Goal: Task Accomplishment & Management: Contribute content

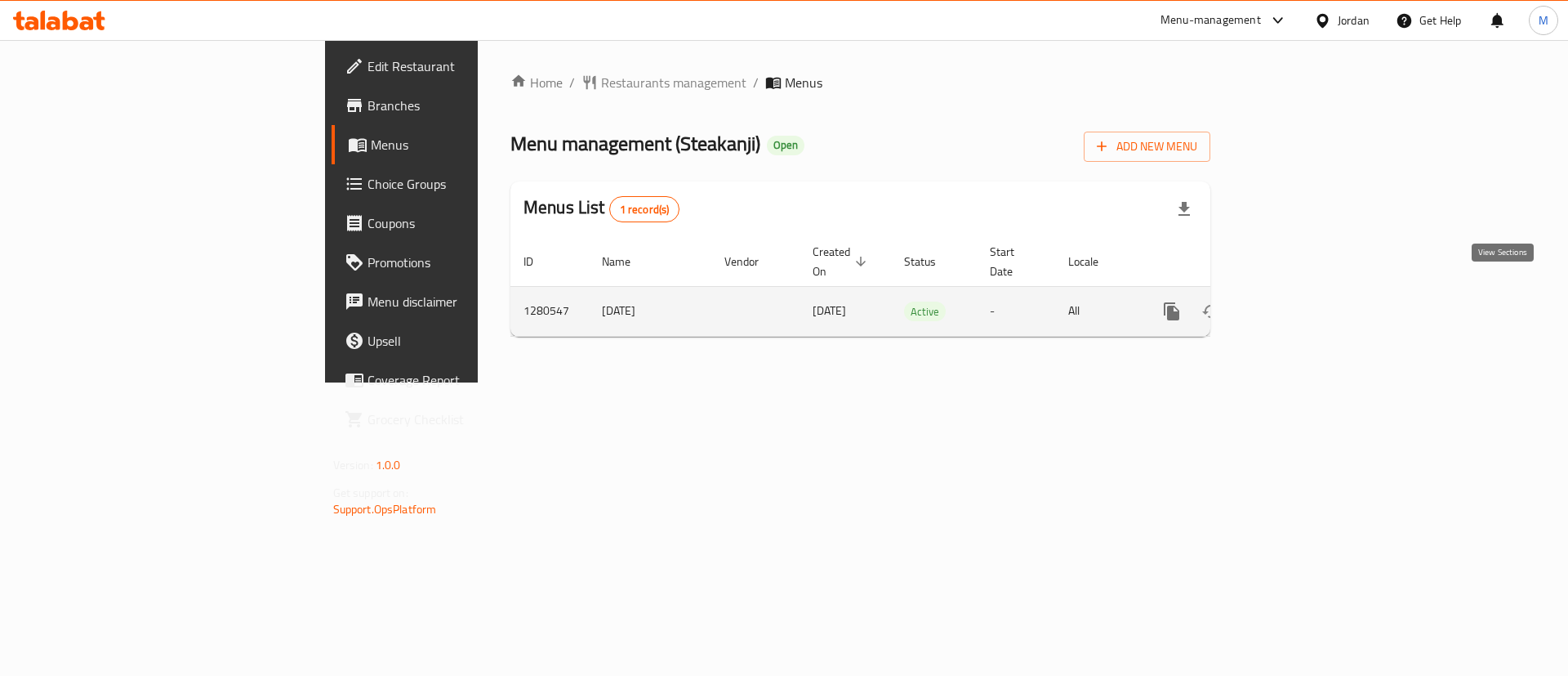
click at [1308, 303] on link "enhanced table" at bounding box center [1289, 311] width 39 height 39
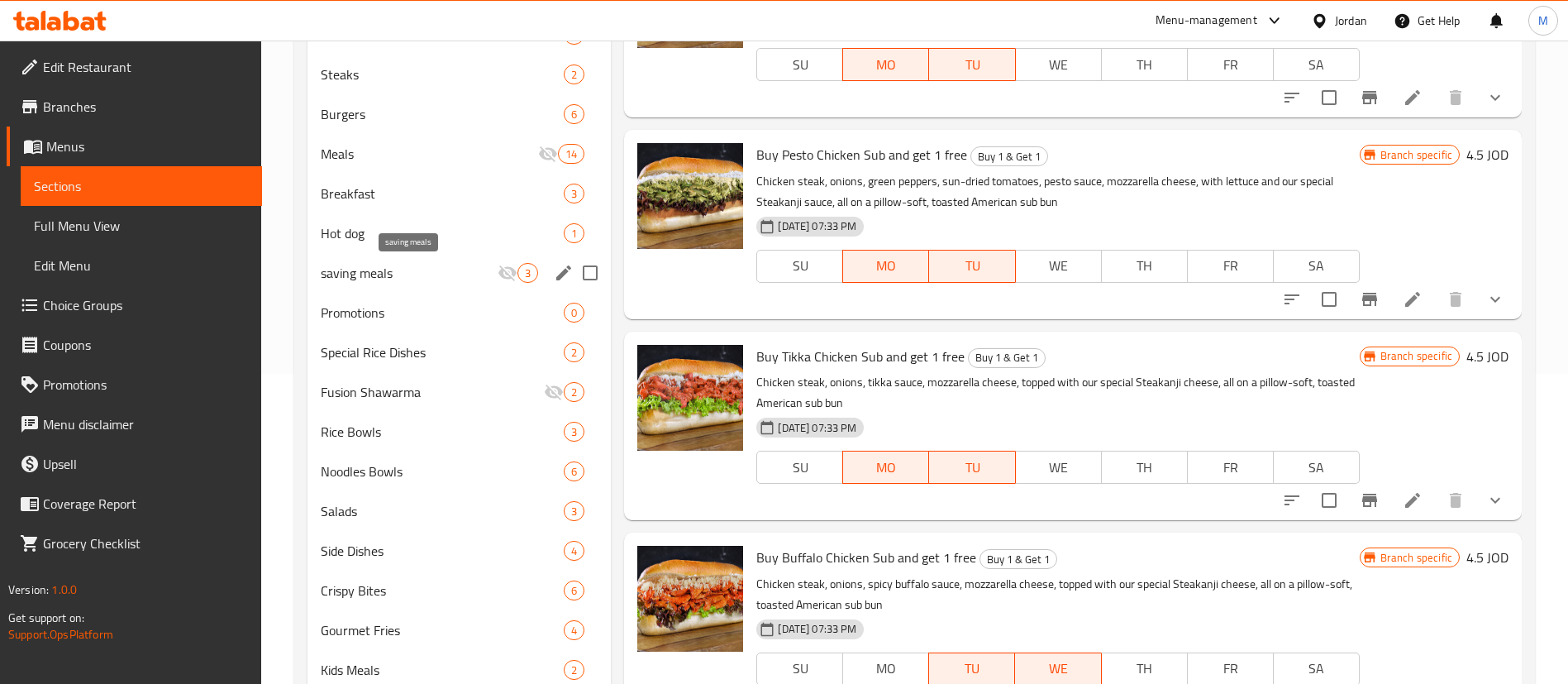
scroll to position [309, 0]
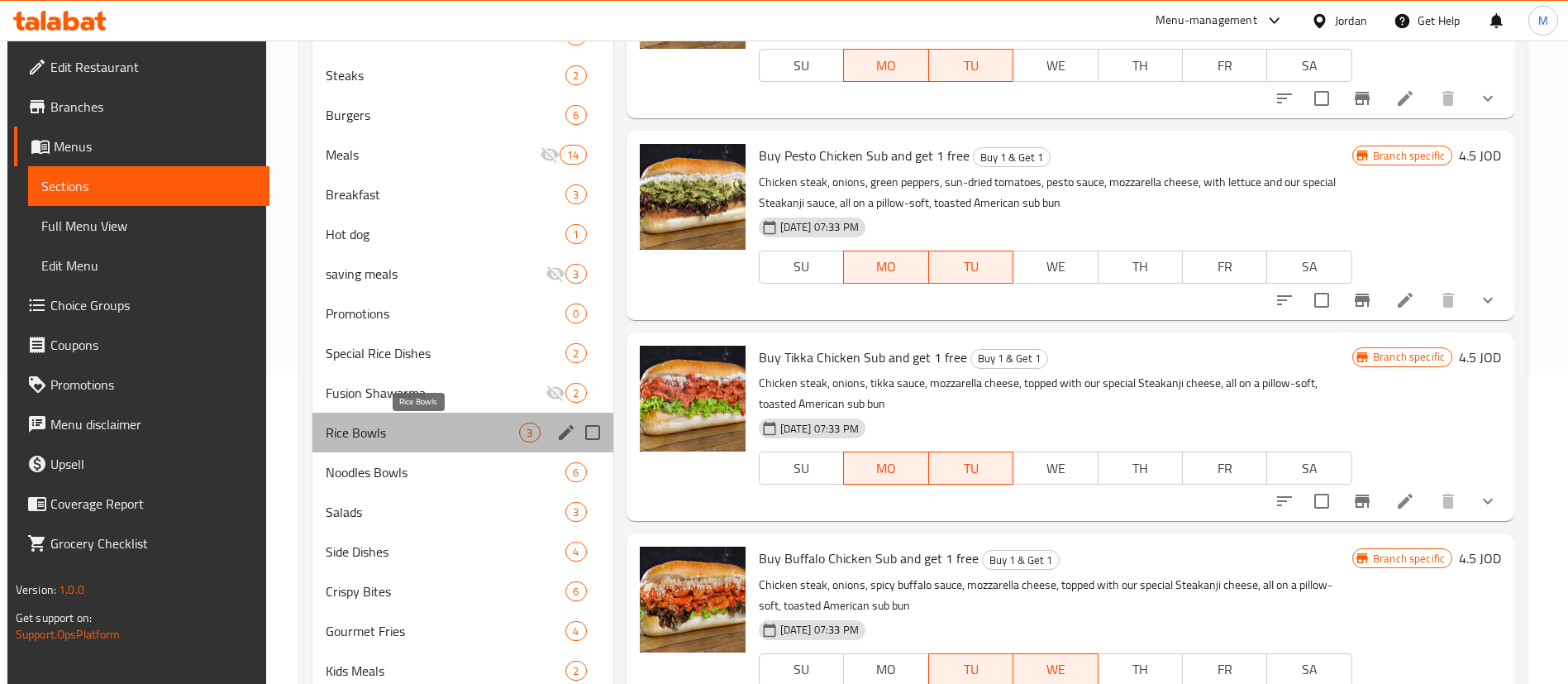
click at [466, 430] on span "Rice Bowls" at bounding box center [422, 432] width 194 height 20
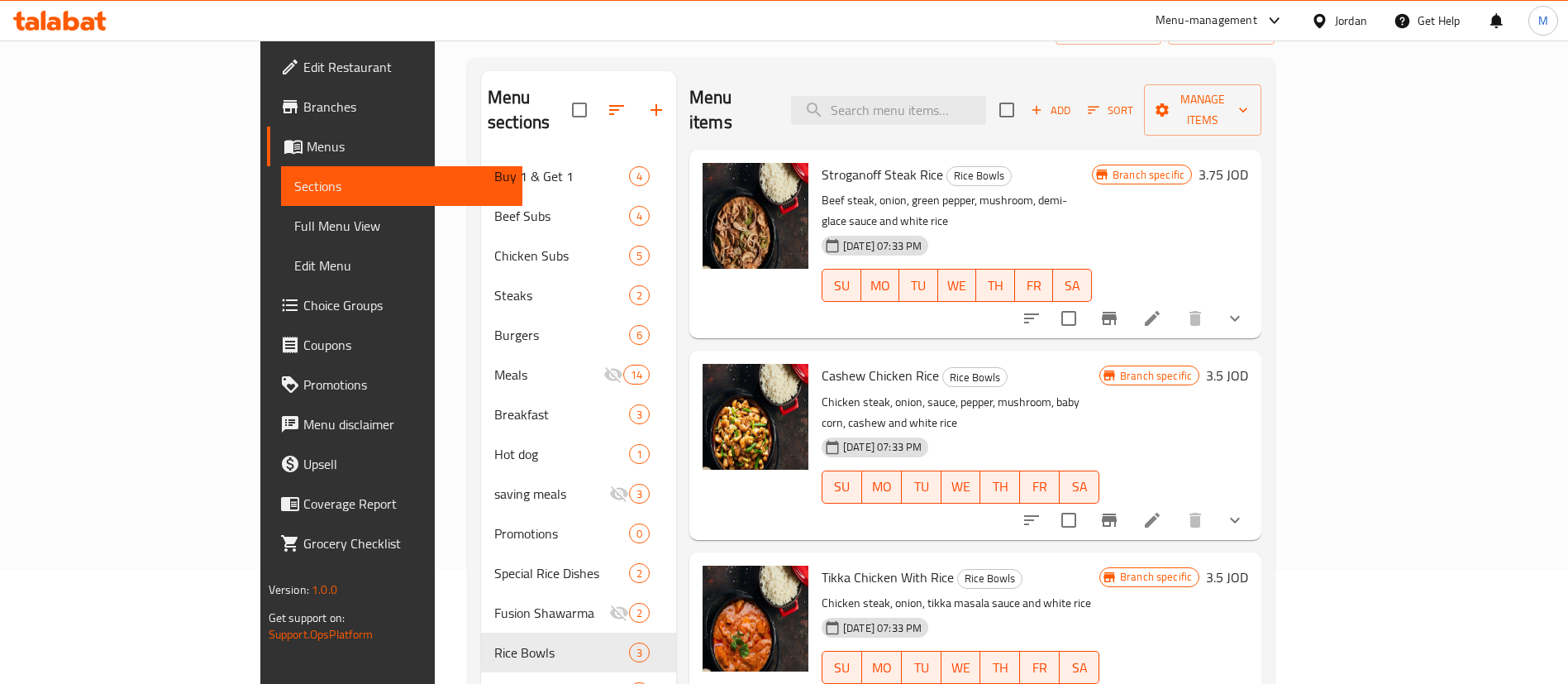
scroll to position [111, 0]
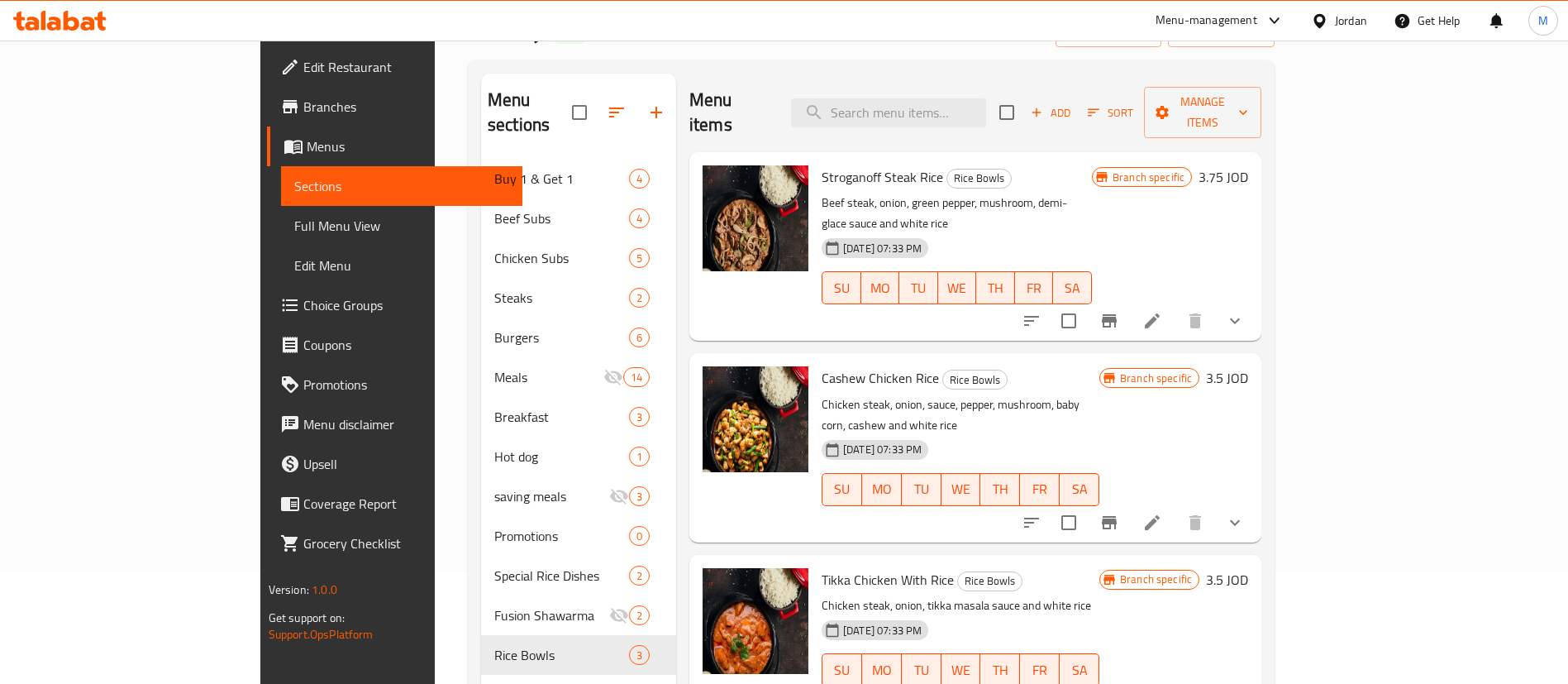
click at [1073, 103] on span "Add" at bounding box center [1050, 112] width 44 height 19
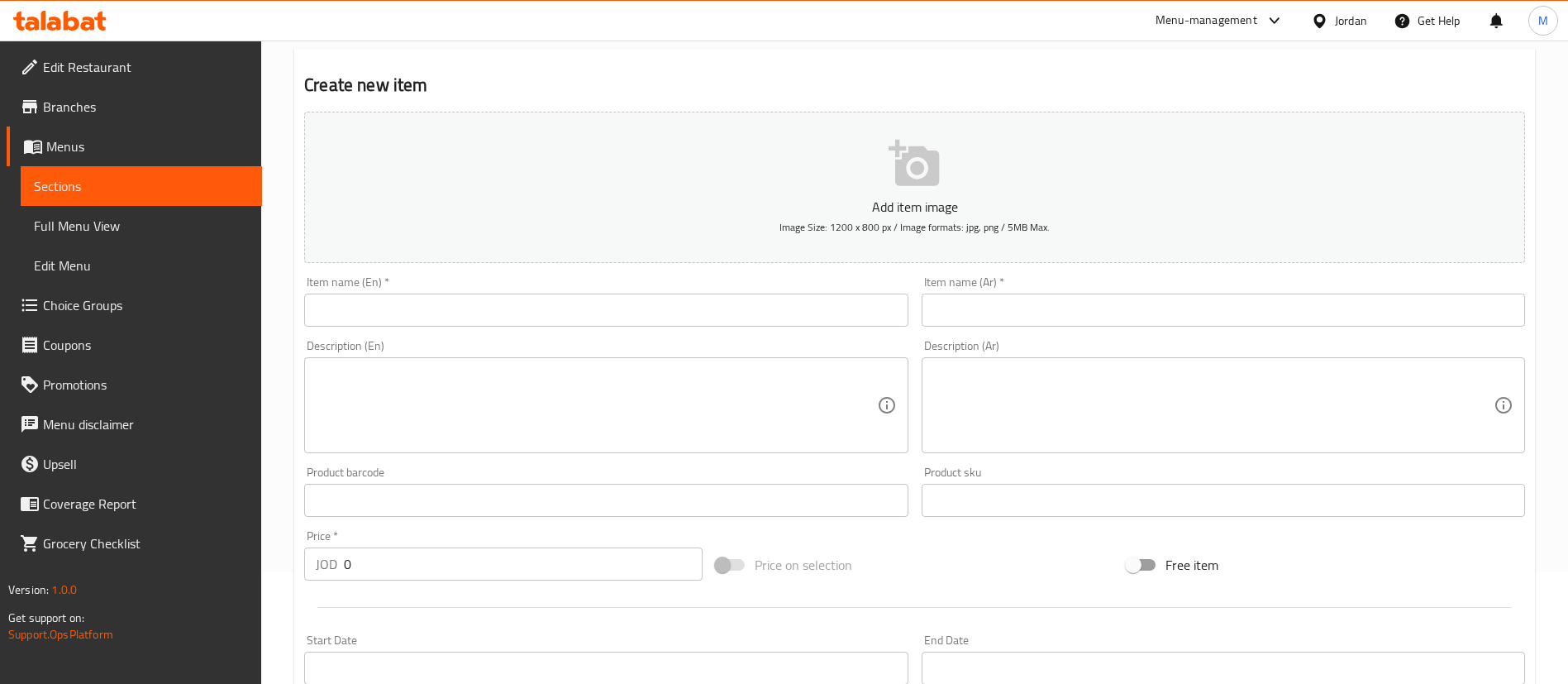
click at [638, 312] on input "text" at bounding box center [605, 310] width 603 height 33
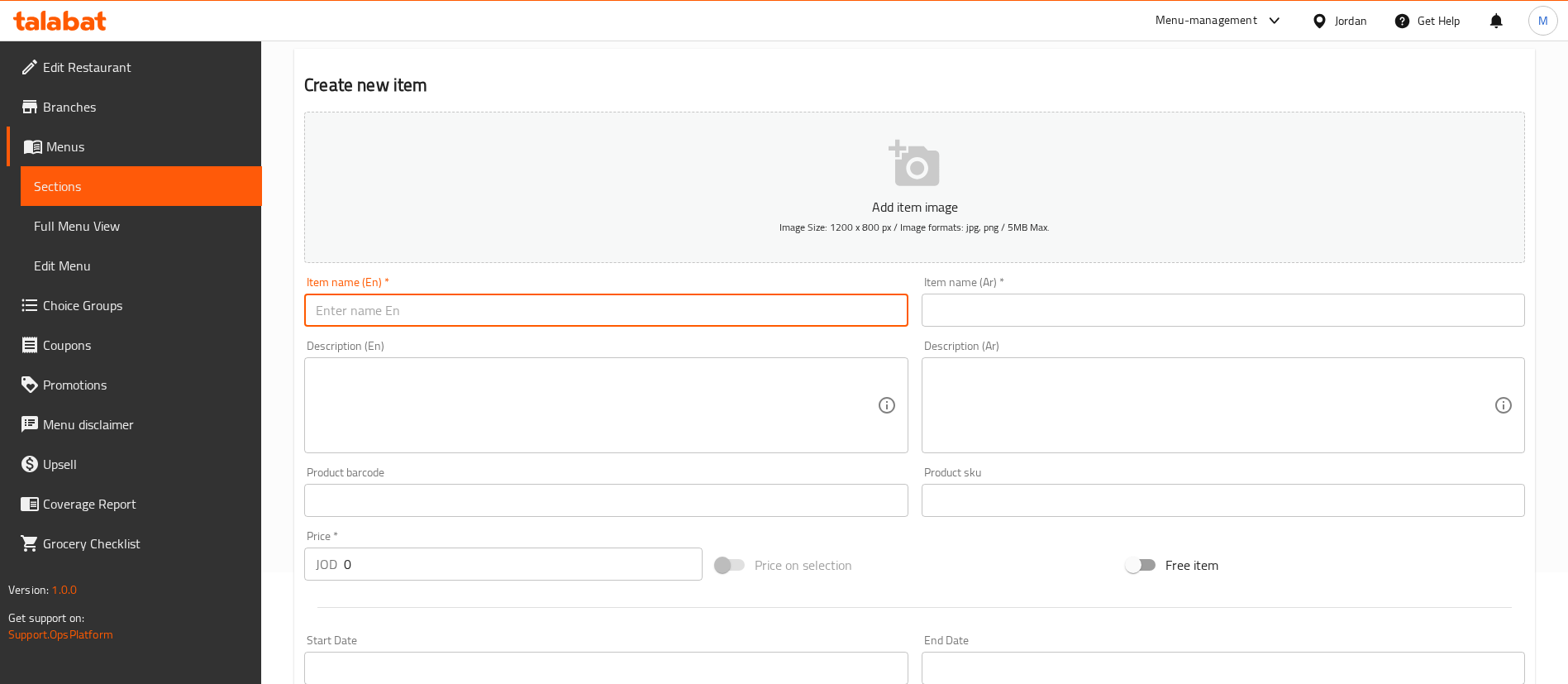
paste input "[PERSON_NAME]"
type input "[PERSON_NAME]"
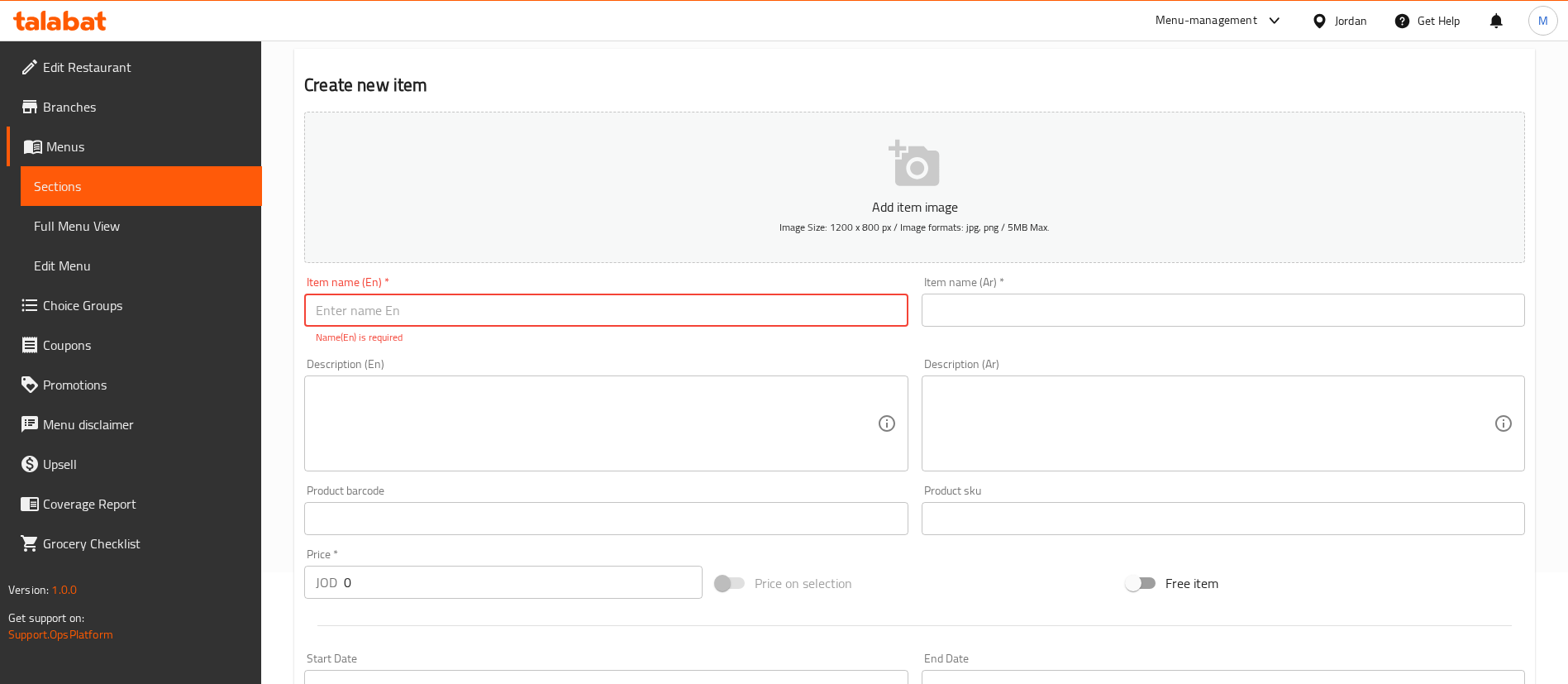
paste input "Creamy chicken pieces with mushrooms and rice"
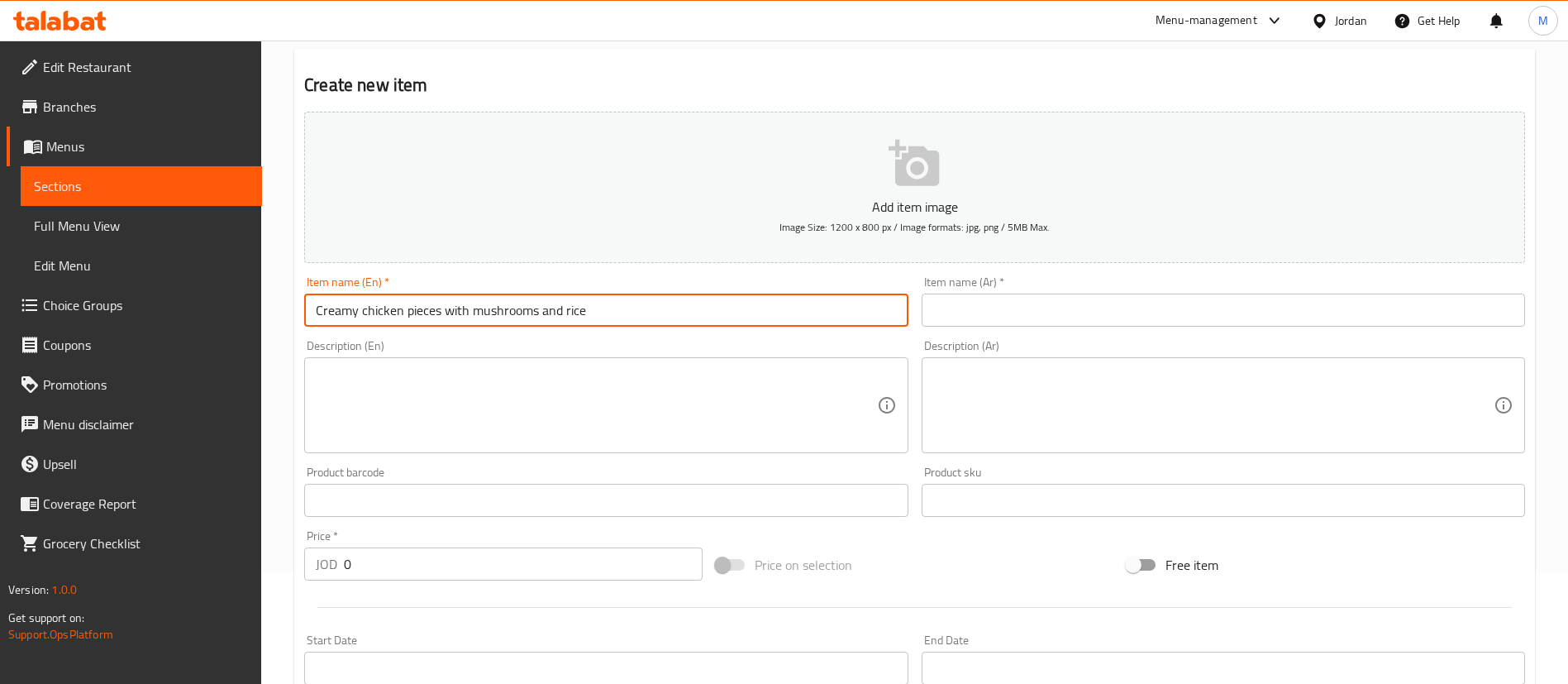
drag, startPoint x: 617, startPoint y: 308, endPoint x: 447, endPoint y: 305, distance: 170.0
click at [447, 305] on input "Creamy chicken pieces with mushrooms and rice" at bounding box center [605, 310] width 603 height 33
type input "Creamy chicken pieces"
click at [503, 395] on textarea at bounding box center [596, 405] width 560 height 79
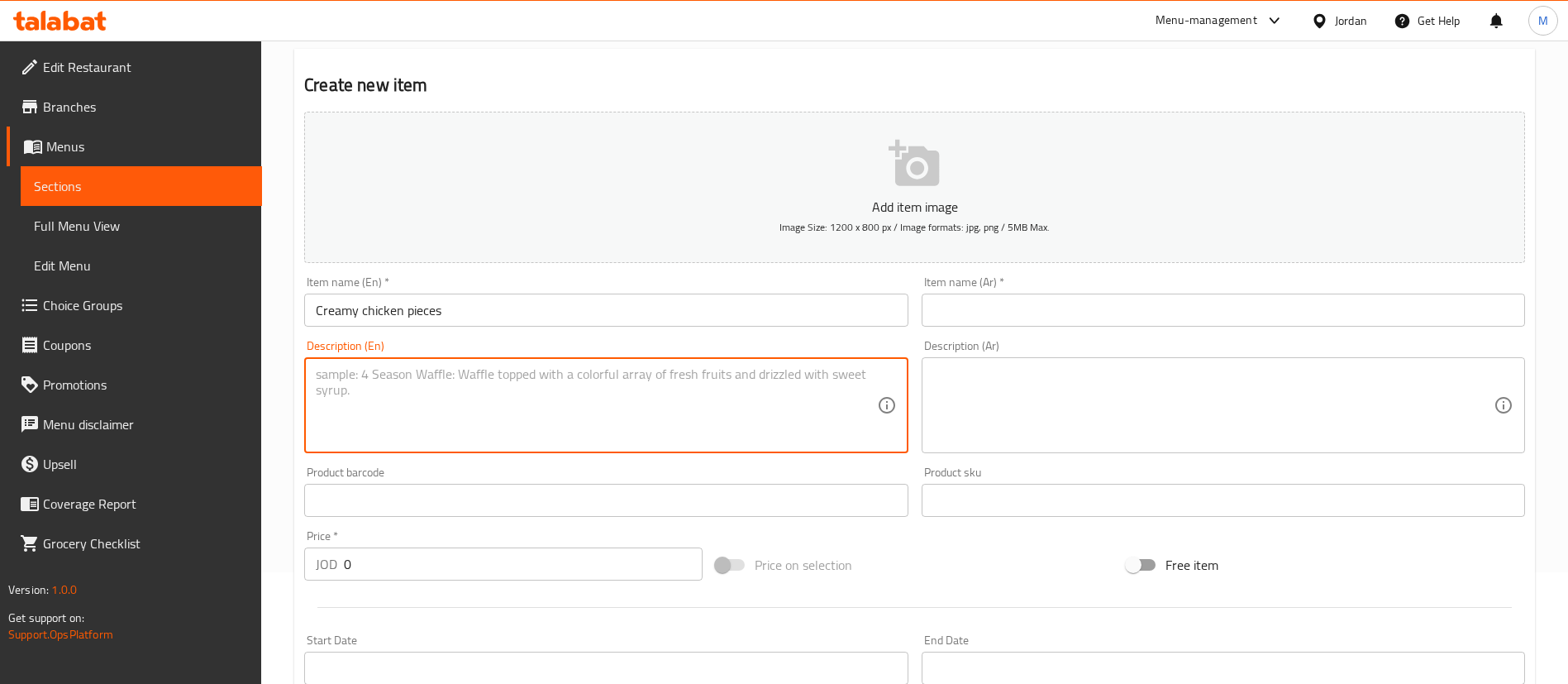
paste textarea "with mushrooms and rice"
type textarea "with mushrooms and rice"
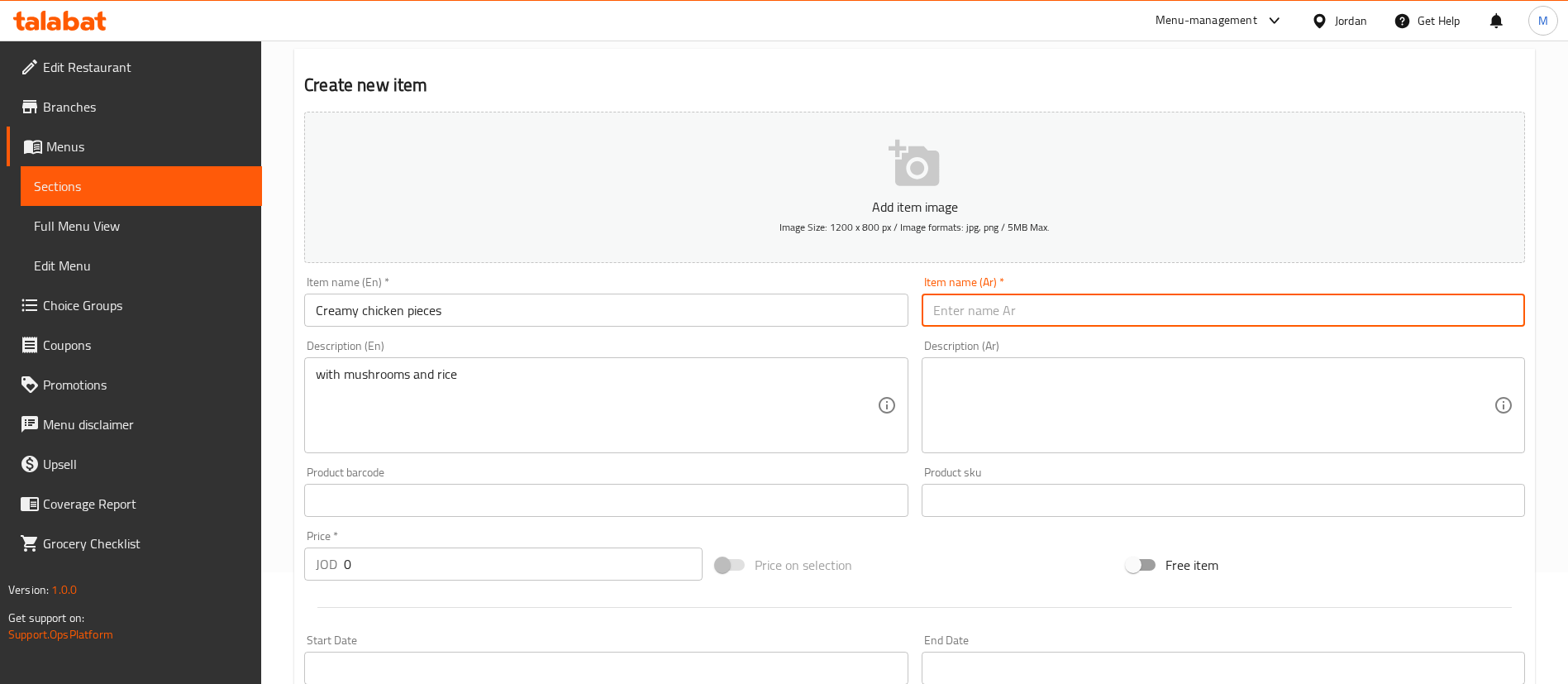
click at [1135, 318] on input "text" at bounding box center [1223, 310] width 603 height 33
paste input "قطع الدجاج الكريمي مع الفطر والأرز"
drag, startPoint x: 1014, startPoint y: 307, endPoint x: 919, endPoint y: 325, distance: 96.7
click at [919, 325] on div "Item name (Ar)   * قطع الدجاج الكريمي مع الفطر والأرز Item name (Ar) *" at bounding box center [1223, 301] width 617 height 64
type input "قطع الدجاج الكريمي"
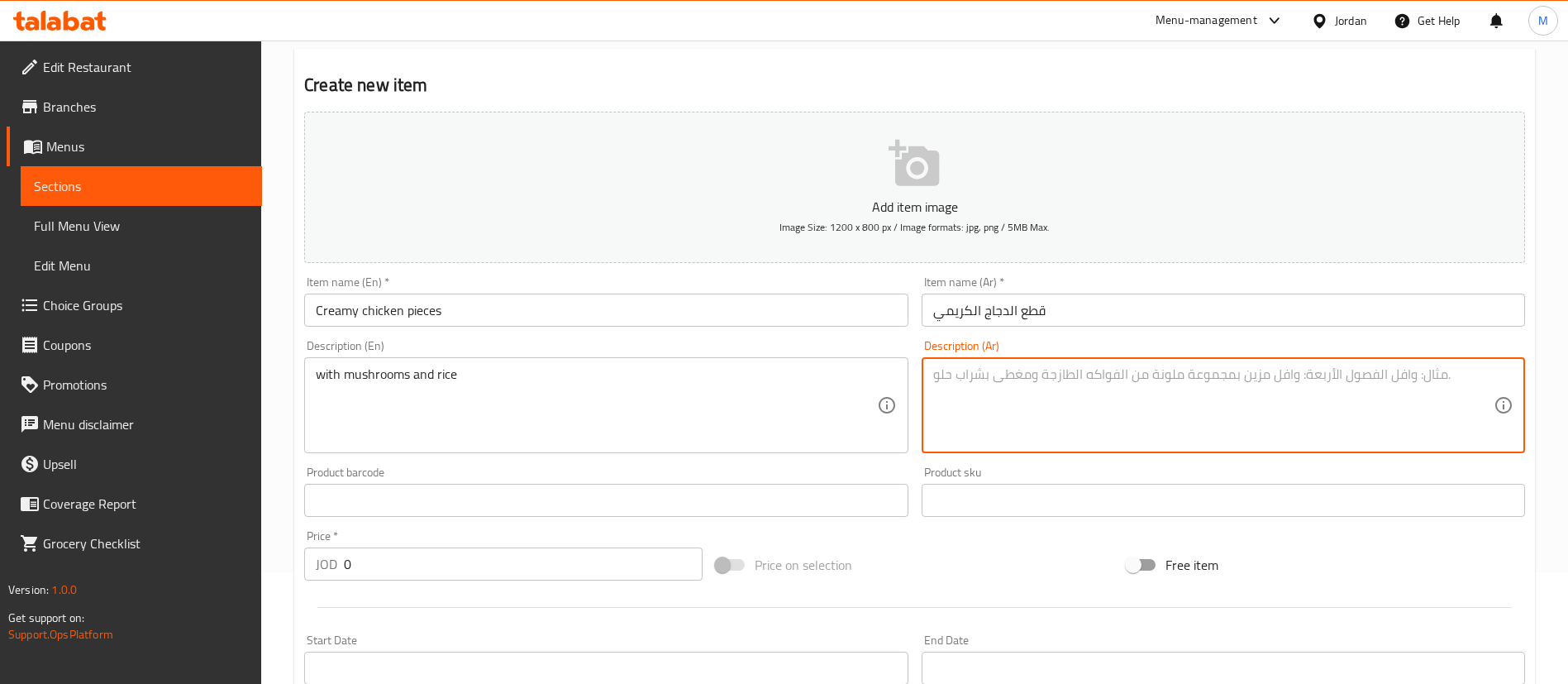
click at [1067, 405] on textarea at bounding box center [1213, 405] width 560 height 79
paste textarea "مع الفطر والأرز"
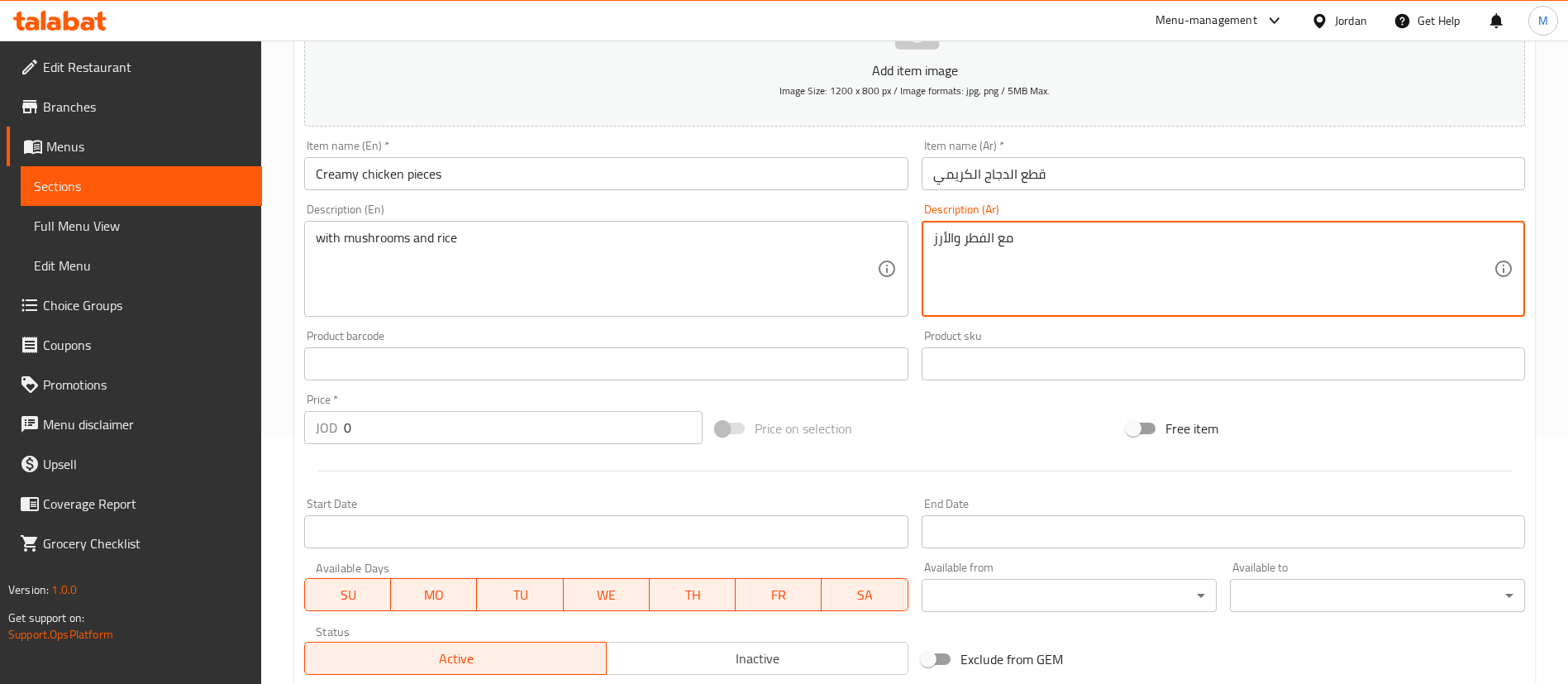
scroll to position [266, 0]
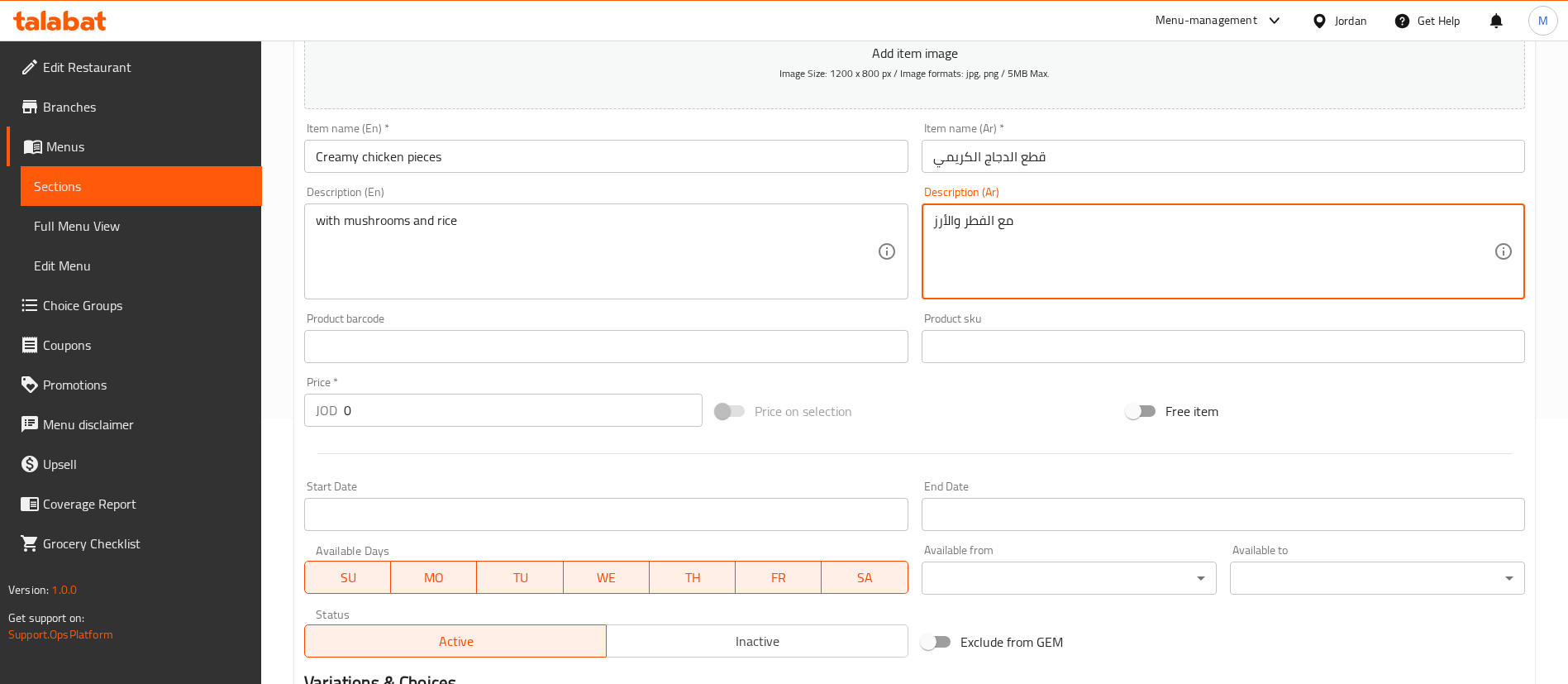
type textarea "مع الفطر والأرز"
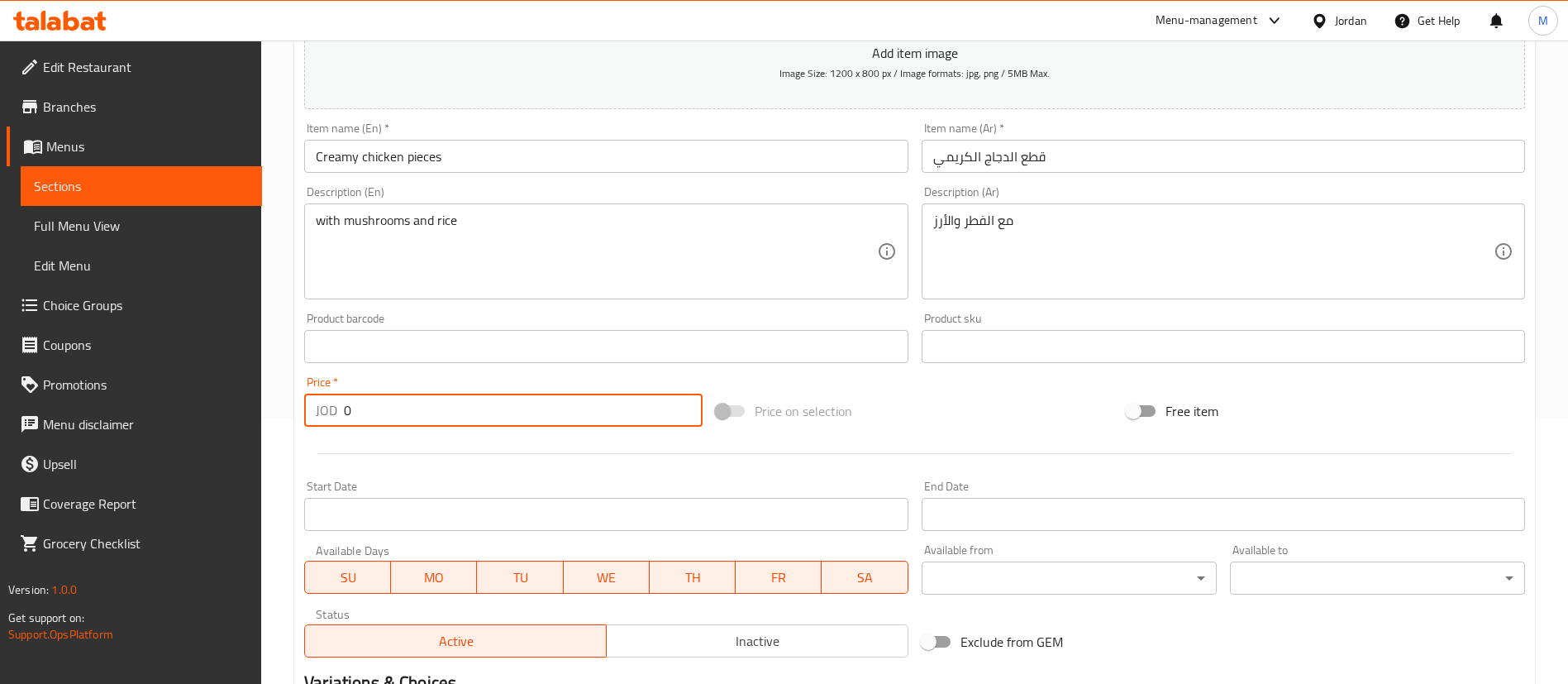
drag, startPoint x: 479, startPoint y: 399, endPoint x: 301, endPoint y: 410, distance: 178.3
click at [302, 410] on div "Price   * JOD 0 Price *" at bounding box center [503, 401] width 411 height 64
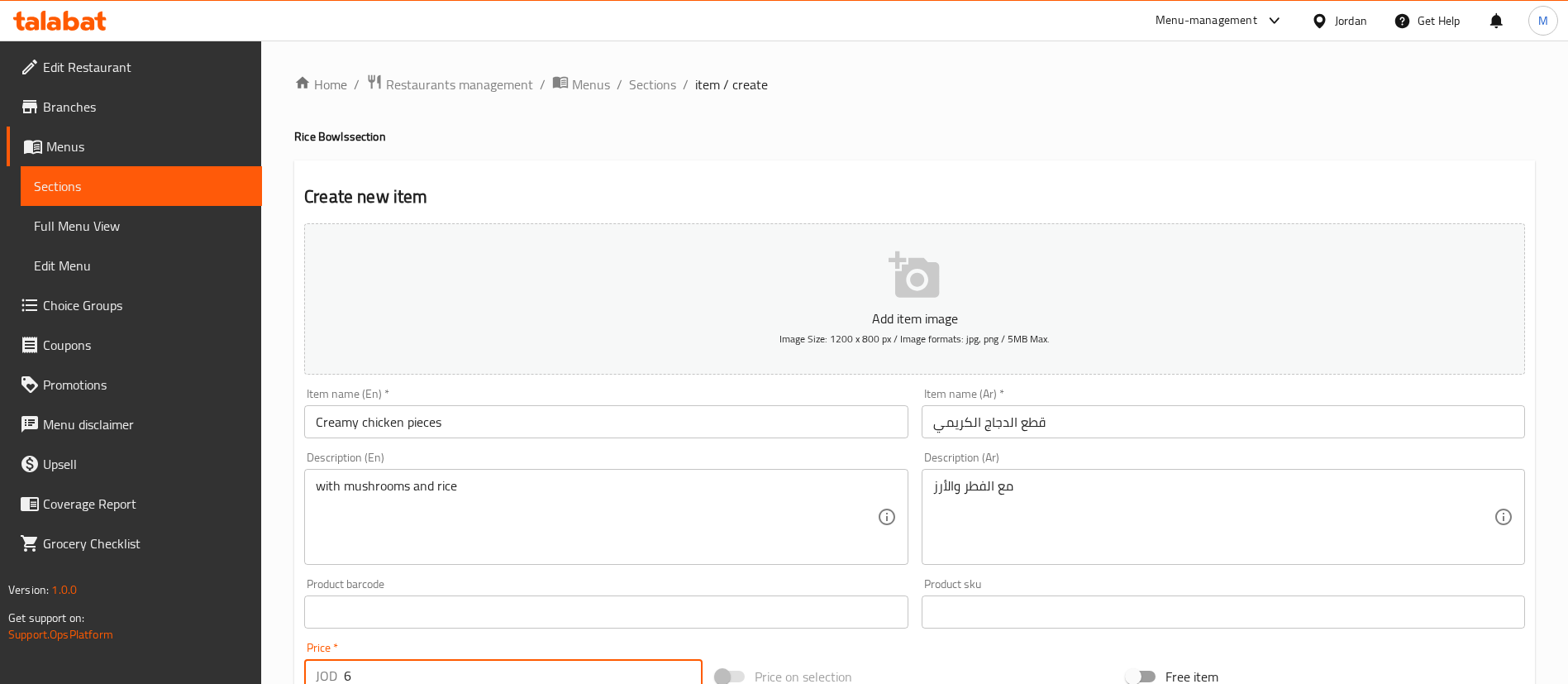
type input "6"
click at [912, 274] on icon "button" at bounding box center [915, 276] width 53 height 53
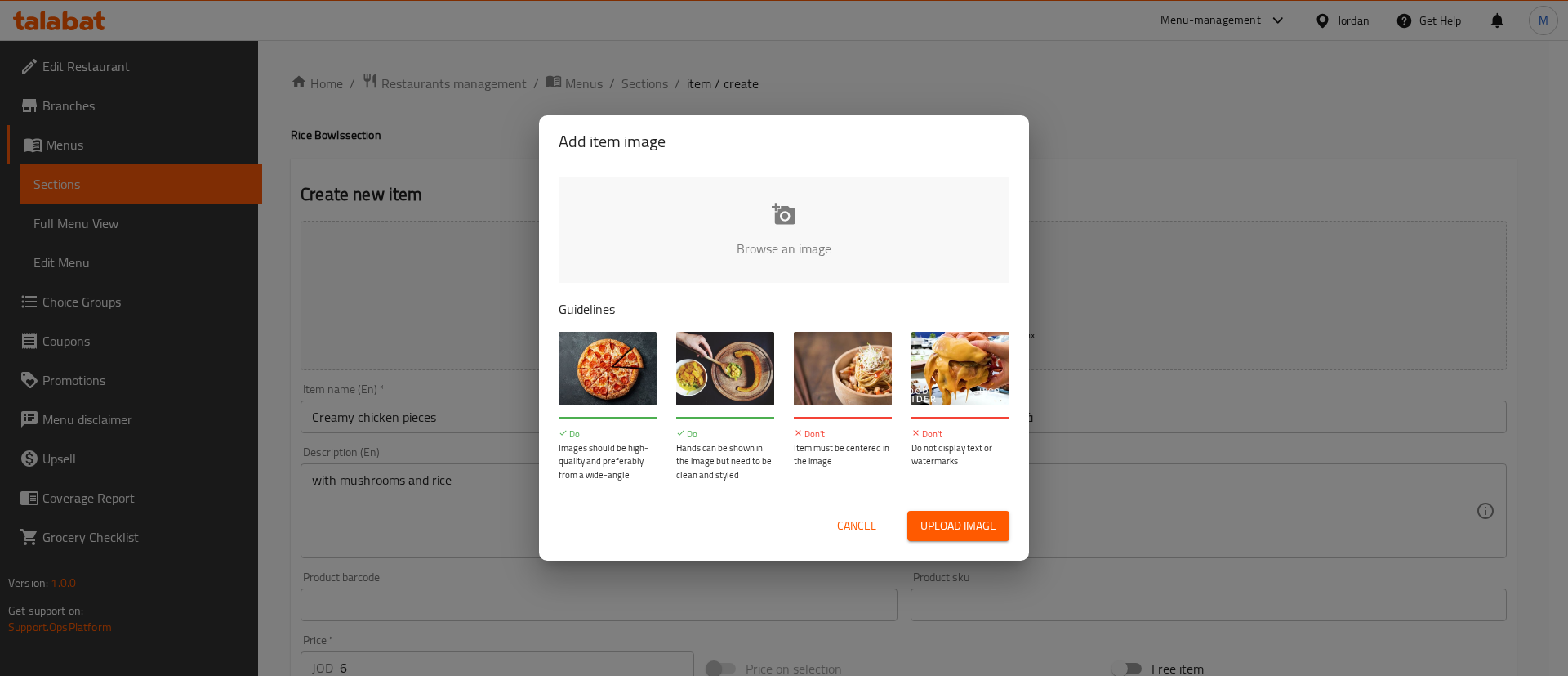
click at [767, 212] on input "file" at bounding box center [1335, 253] width 1554 height 153
type input "C:\fakepath\WhatsApp Image [DATE] 7.36.00 PM.jpeg"
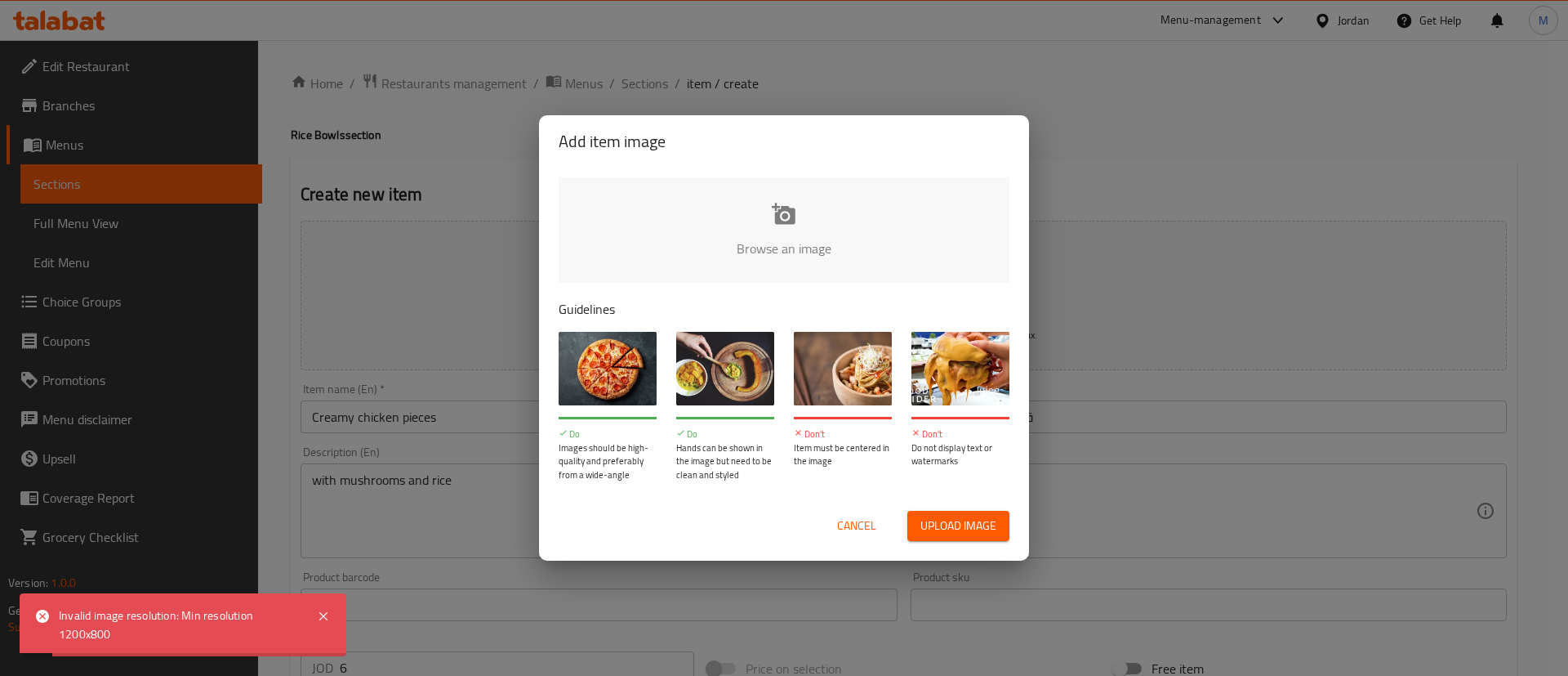
click at [854, 521] on span "Cancel" at bounding box center [856, 525] width 39 height 20
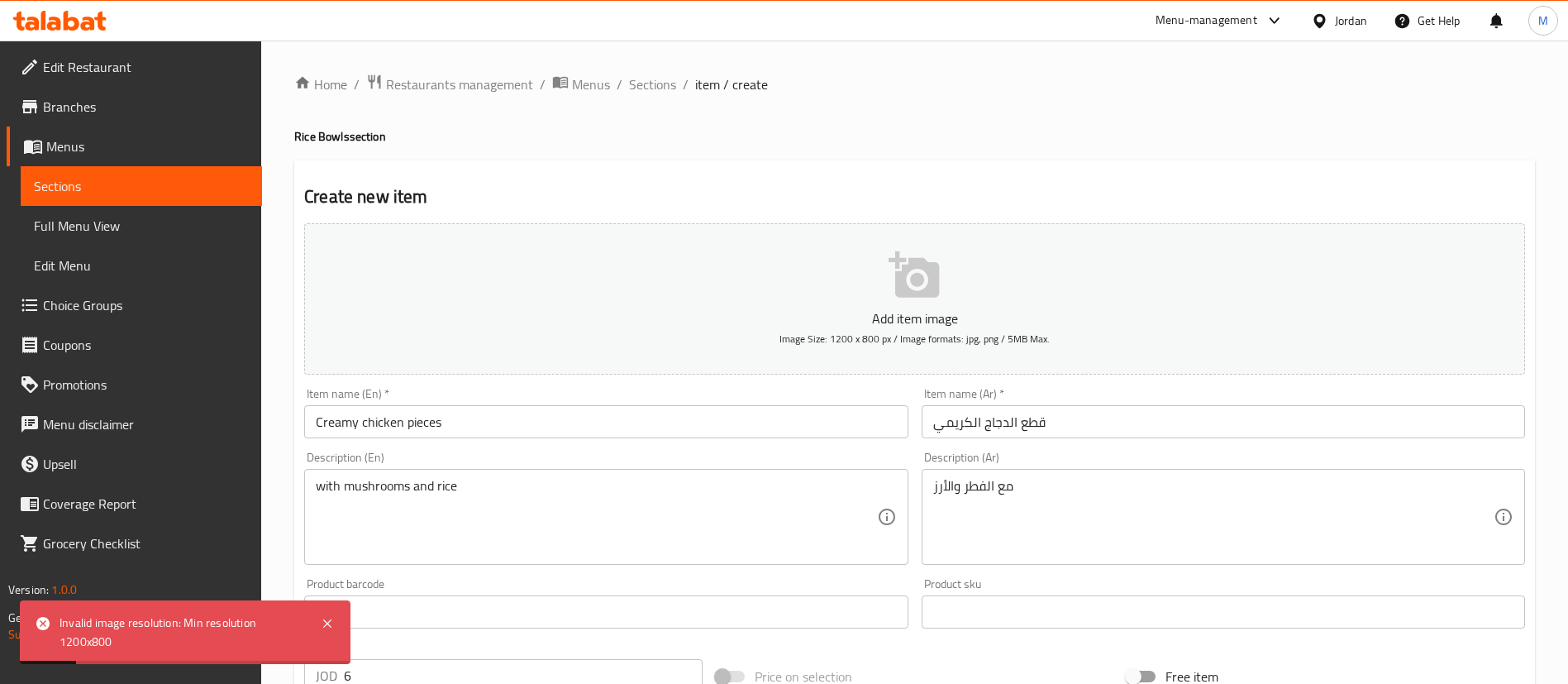
scroll to position [484, 0]
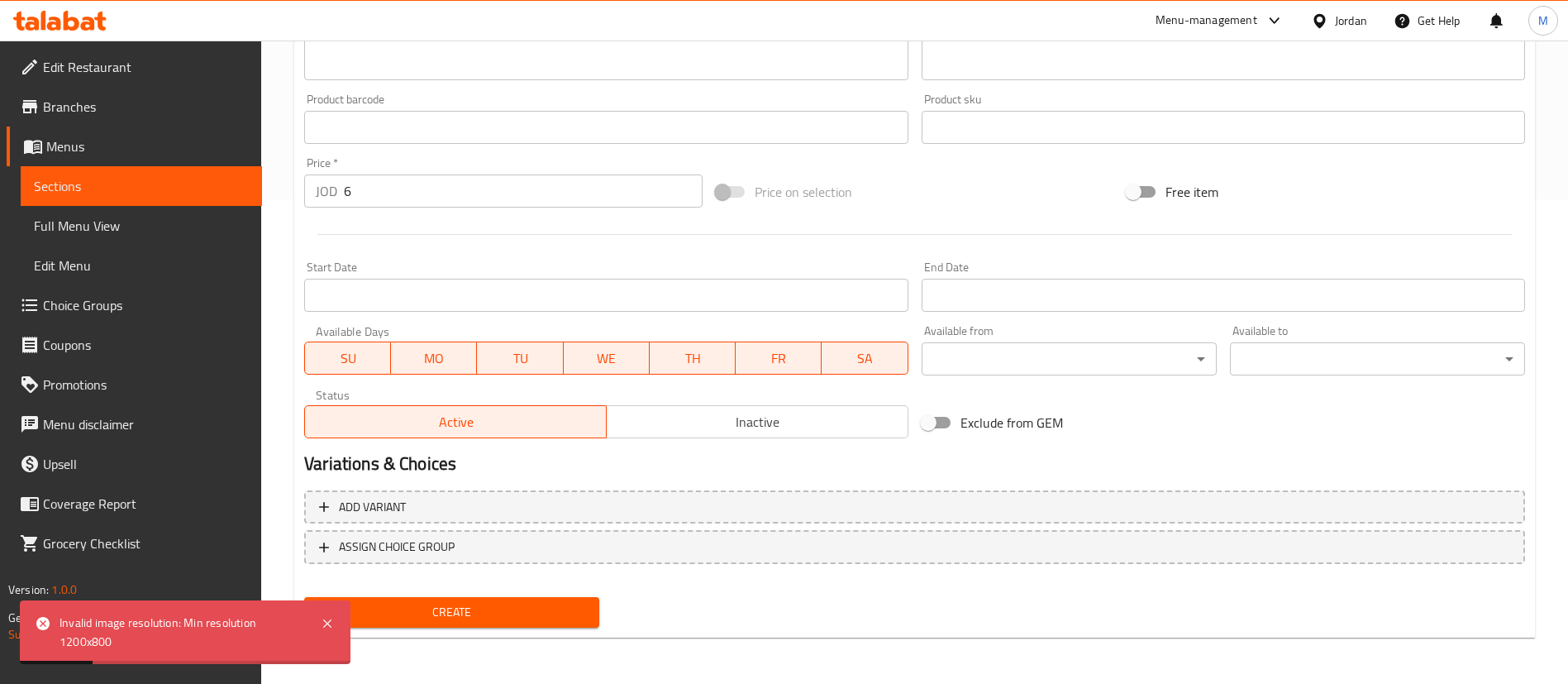
click at [441, 614] on span "Create" at bounding box center [452, 611] width 269 height 21
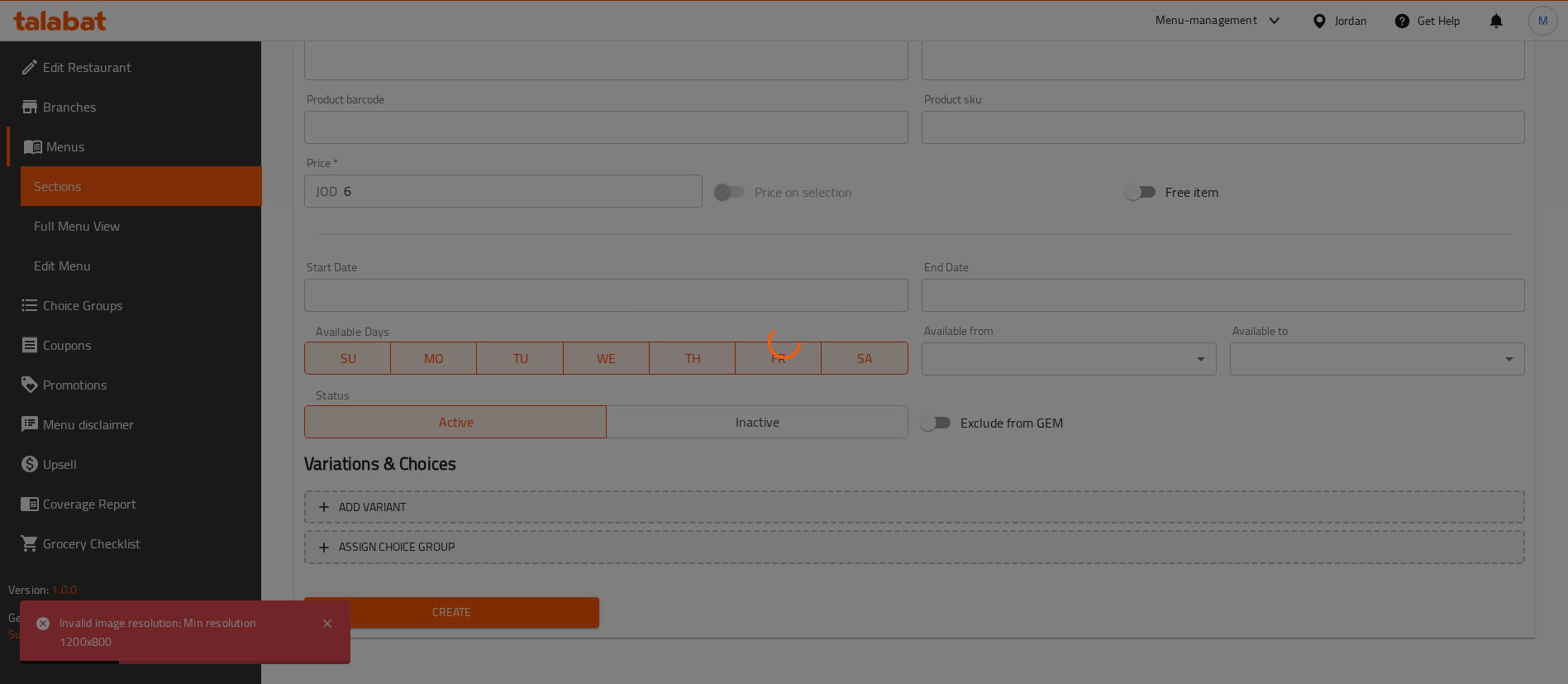
scroll to position [0, 0]
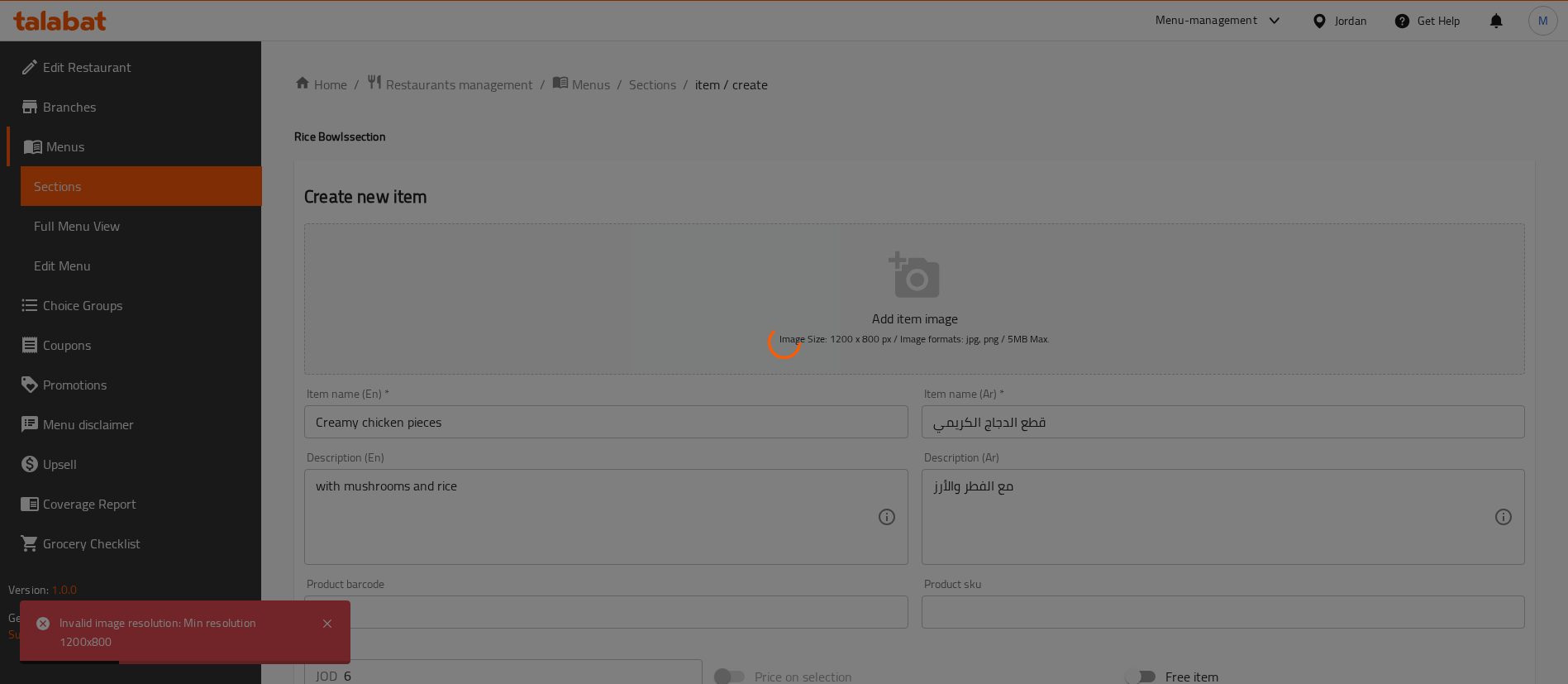
type input "0"
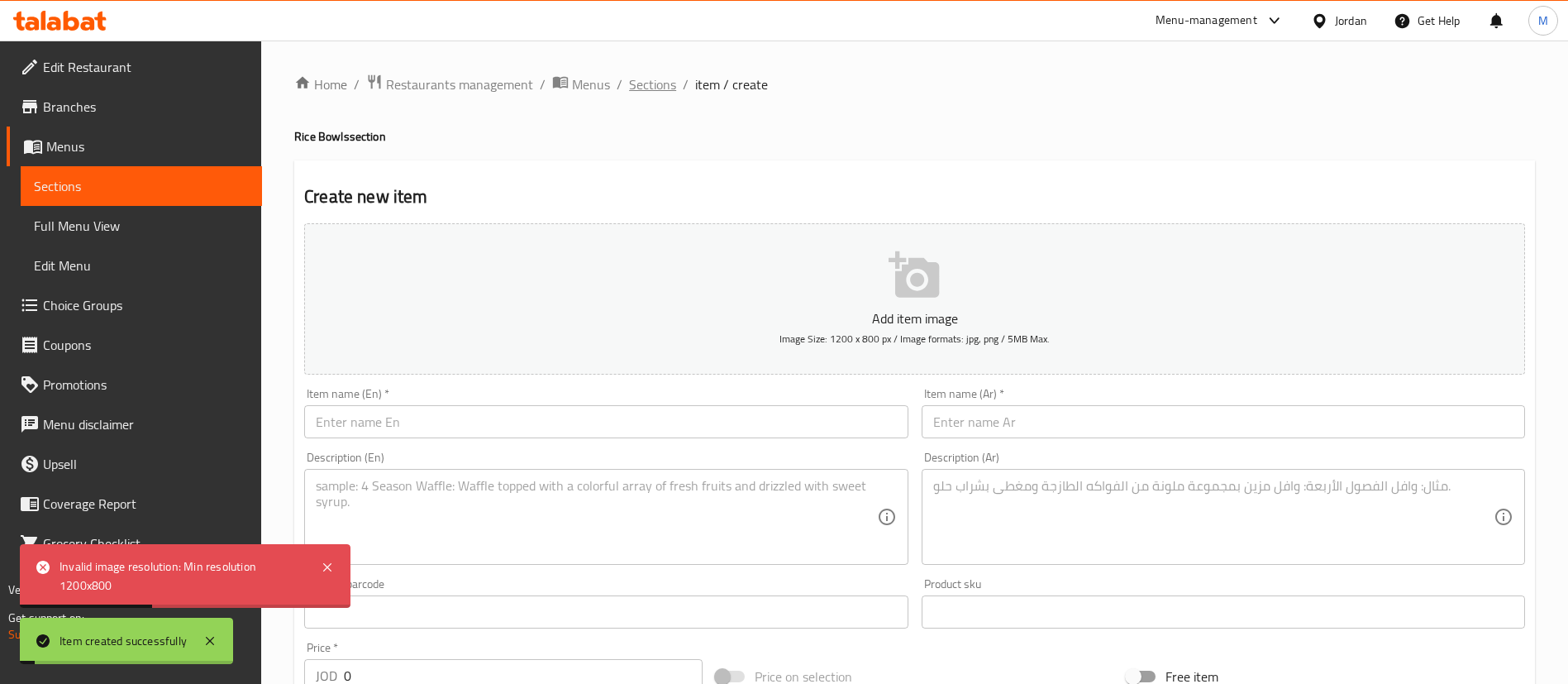
click at [657, 75] on span "Sections" at bounding box center [653, 85] width 47 height 20
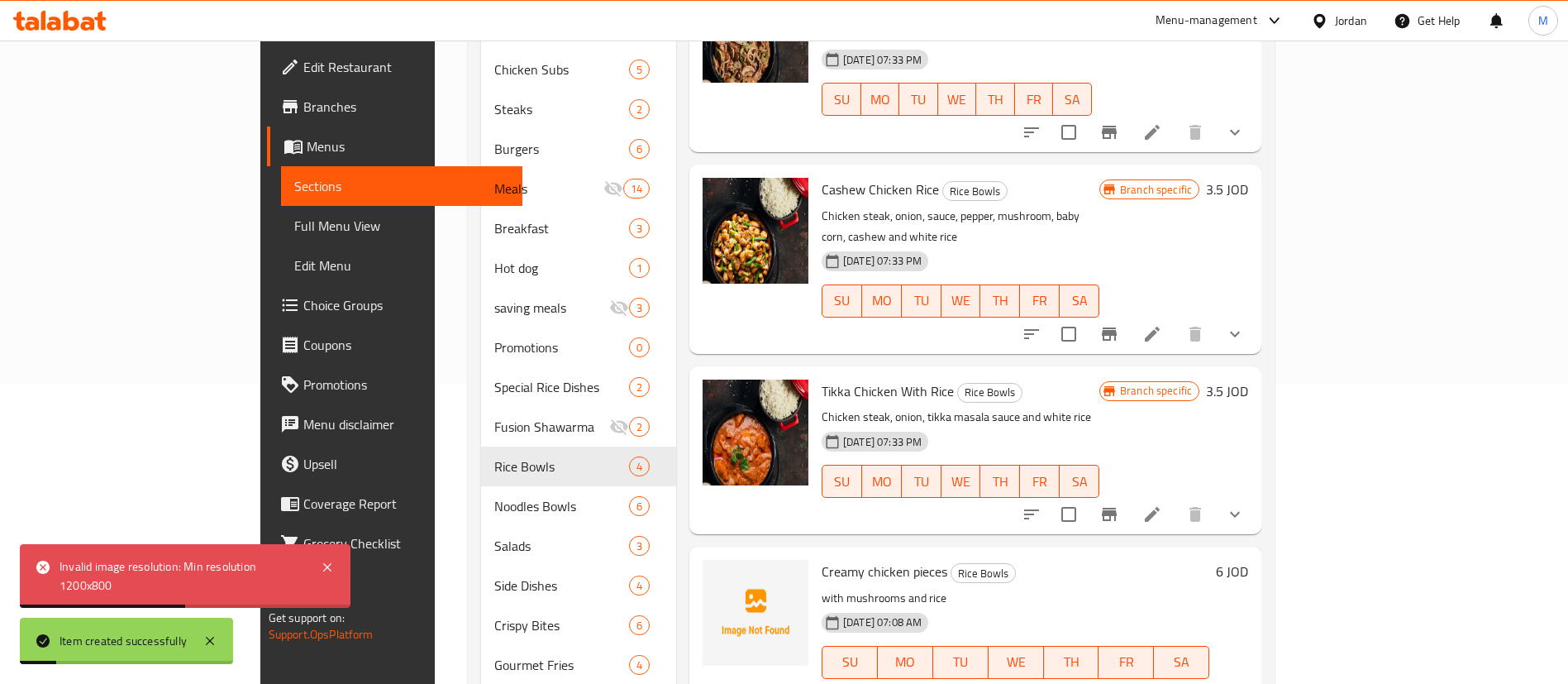
scroll to position [318, 0]
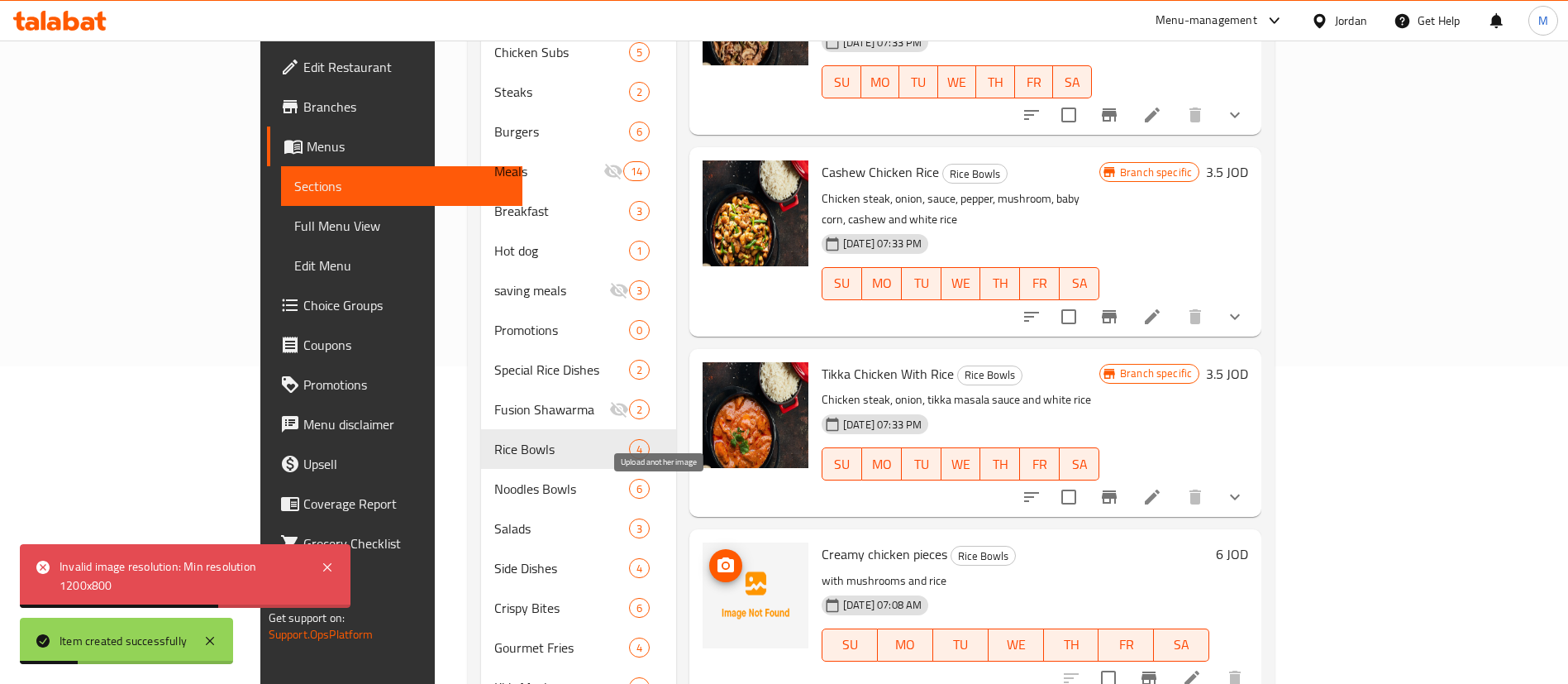
click at [718, 557] on icon "upload picture" at bounding box center [725, 564] width 17 height 15
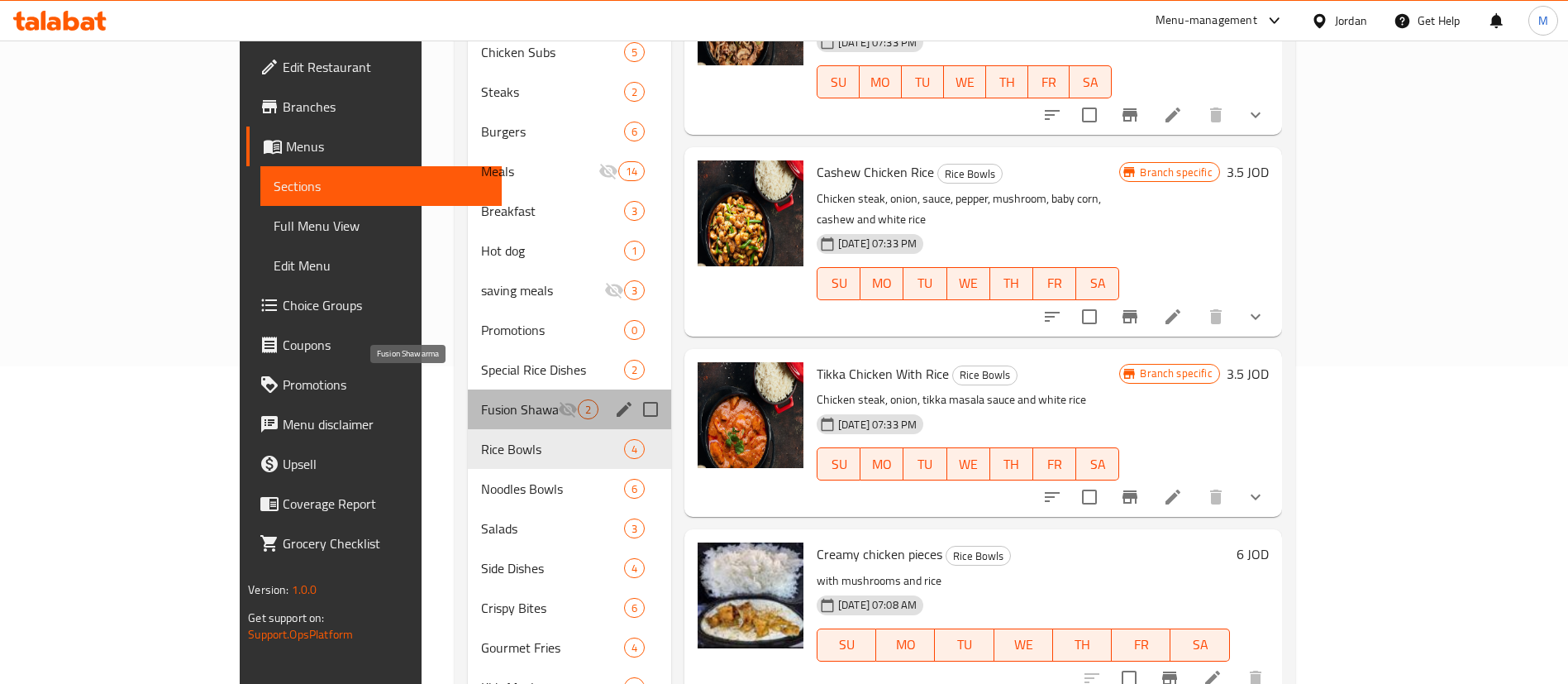
click at [481, 400] on span "Fusion Shawarma" at bounding box center [520, 409] width 77 height 20
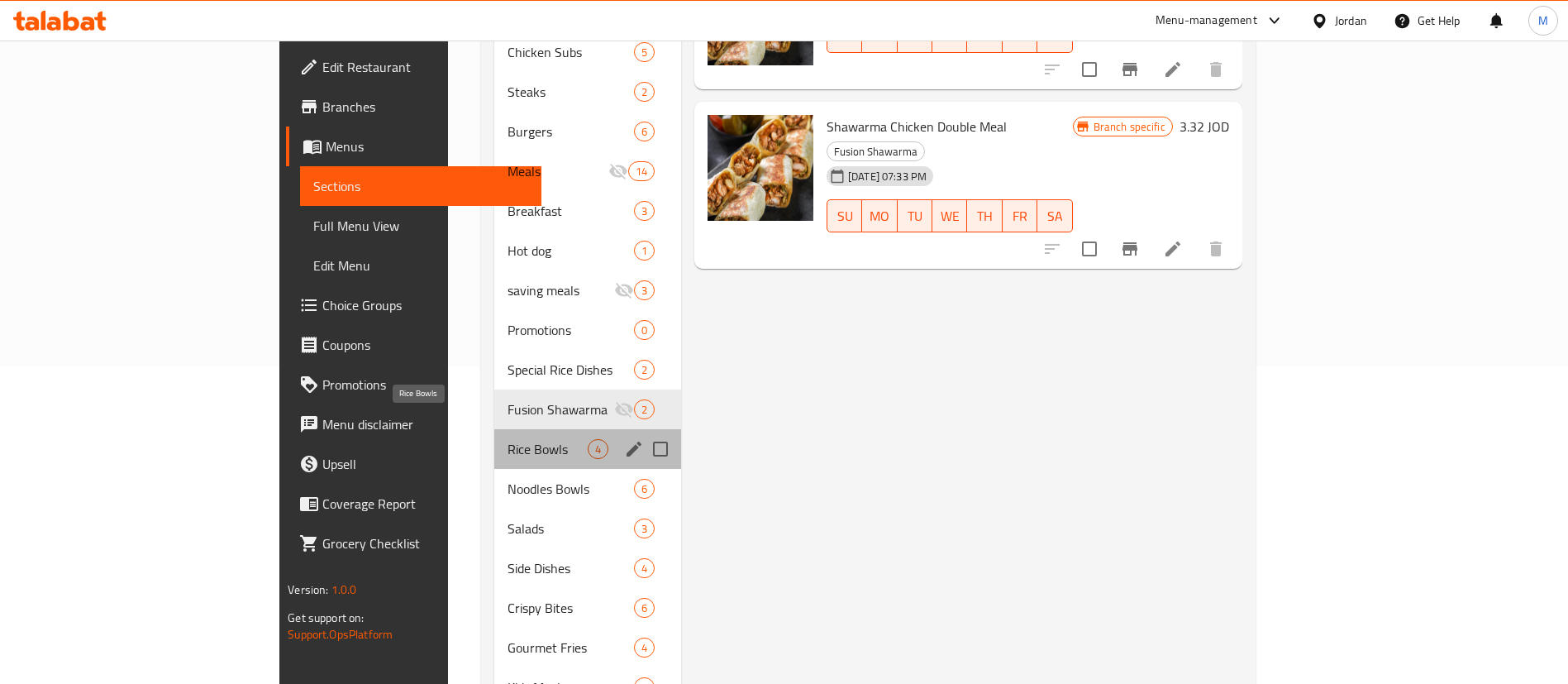
click at [508, 439] on span "Rice Bowls" at bounding box center [547, 449] width 80 height 20
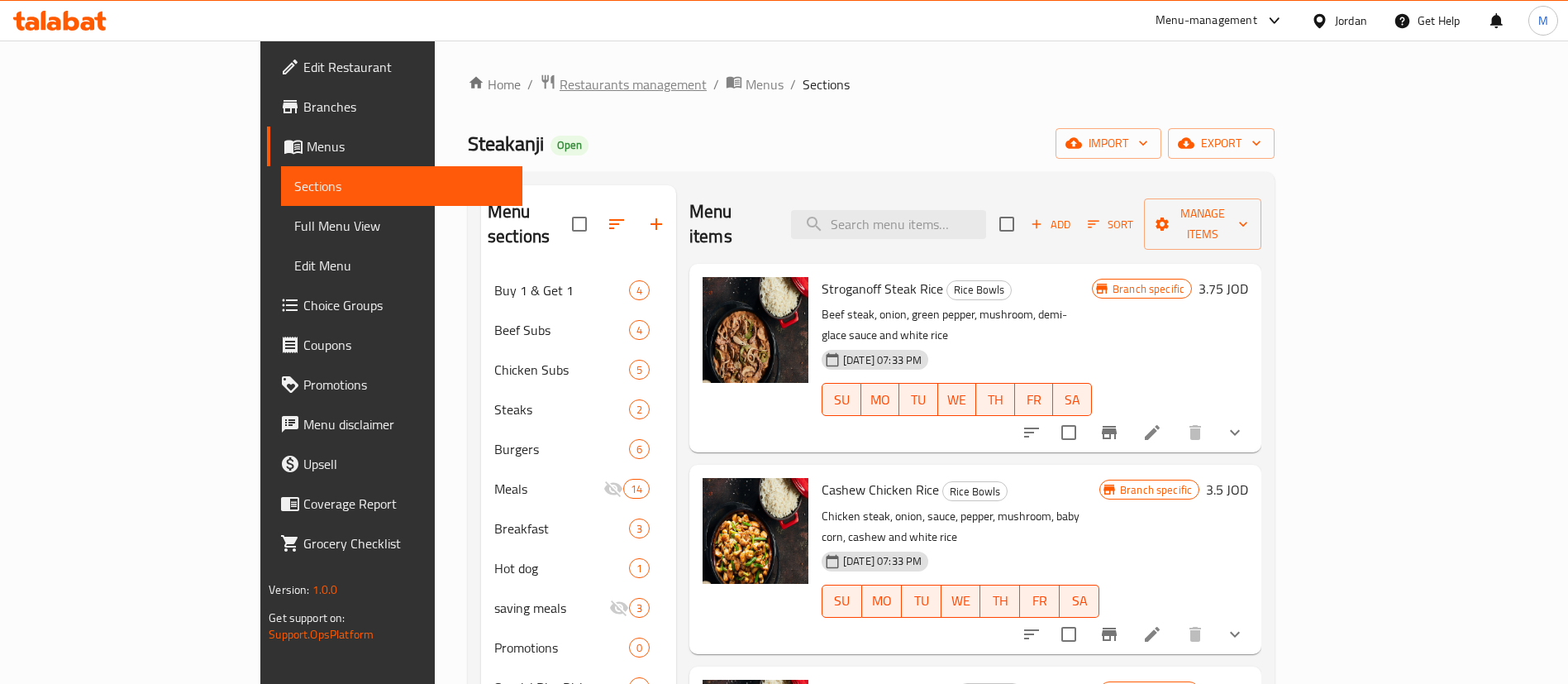
click at [560, 92] on span "Restaurants management" at bounding box center [633, 85] width 147 height 20
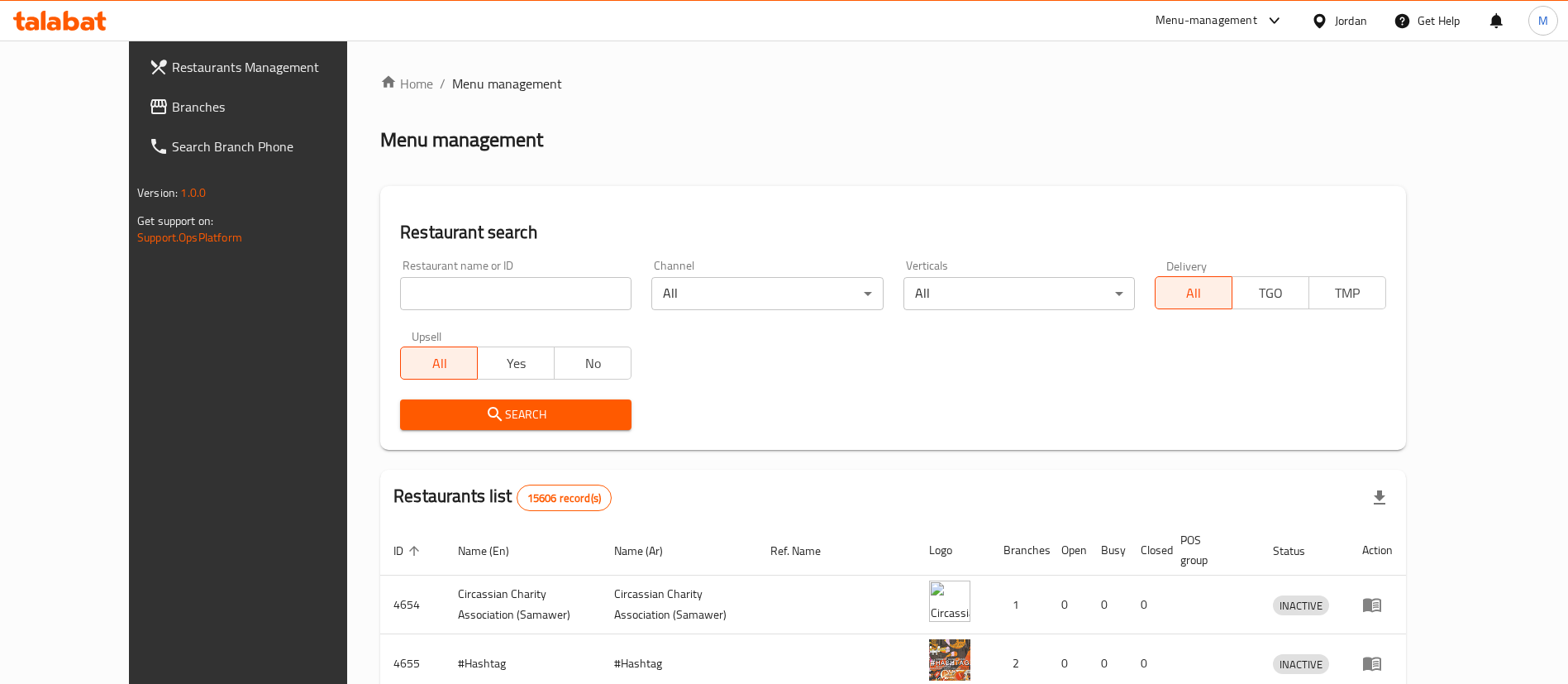
click at [192, 70] on span "Restaurants Management" at bounding box center [275, 67] width 206 height 20
